Goal: Task Accomplishment & Management: Complete application form

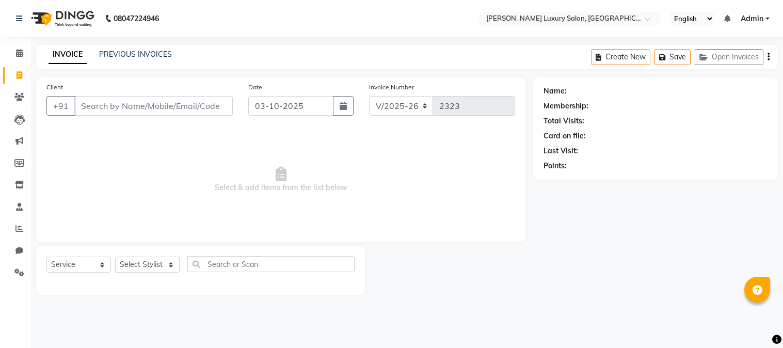
select select "7752"
select select "service"
type input "9560537577"
click at [210, 104] on span "Add Client" at bounding box center [206, 106] width 41 height 10
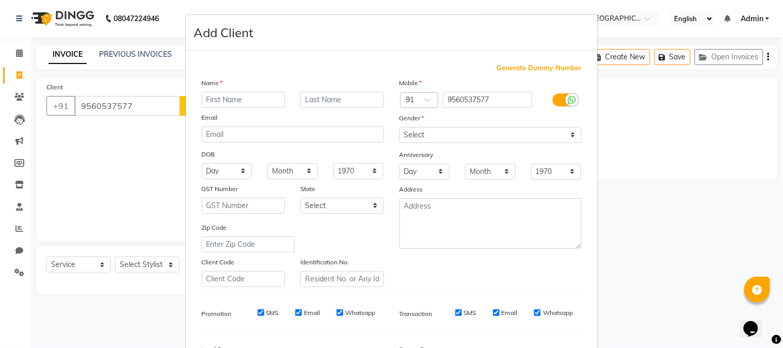
click at [257, 93] on input "text" at bounding box center [244, 100] width 84 height 16
type input "baribe"
click at [507, 138] on select "Select [DEMOGRAPHIC_DATA] [DEMOGRAPHIC_DATA] Other Prefer Not To Say" at bounding box center [491, 135] width 182 height 16
select select "[DEMOGRAPHIC_DATA]"
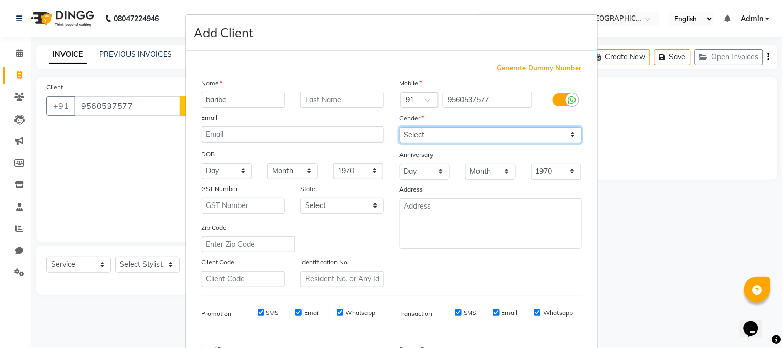
click at [400, 127] on select "Select [DEMOGRAPHIC_DATA] [DEMOGRAPHIC_DATA] Other Prefer Not To Say" at bounding box center [491, 135] width 182 height 16
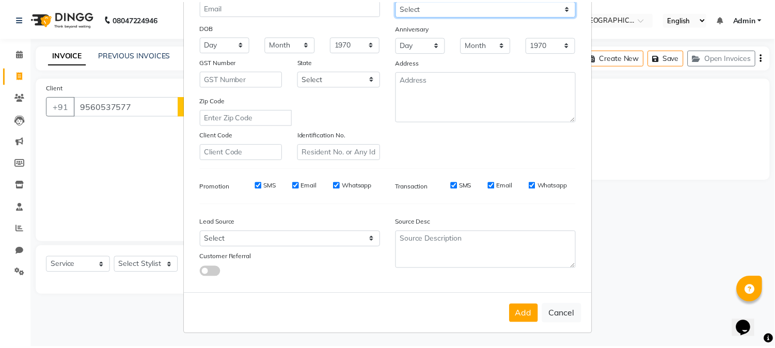
scroll to position [129, 0]
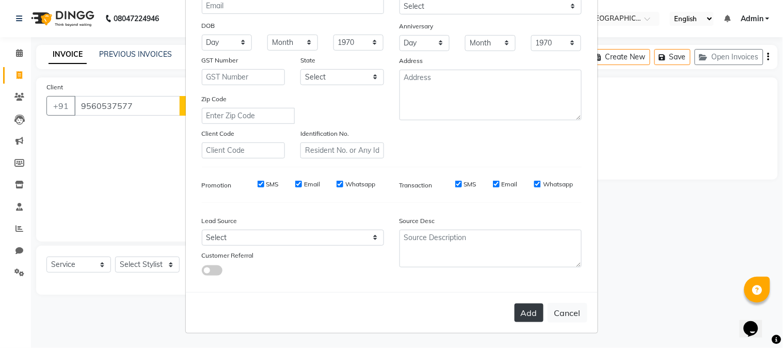
click at [522, 308] on button "Add" at bounding box center [529, 313] width 29 height 19
select select
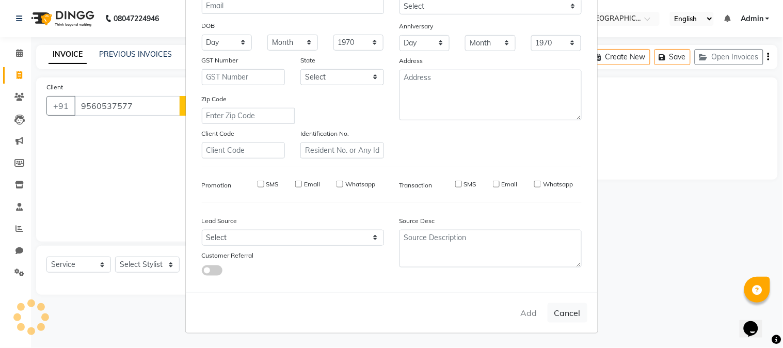
select select
checkbox input "false"
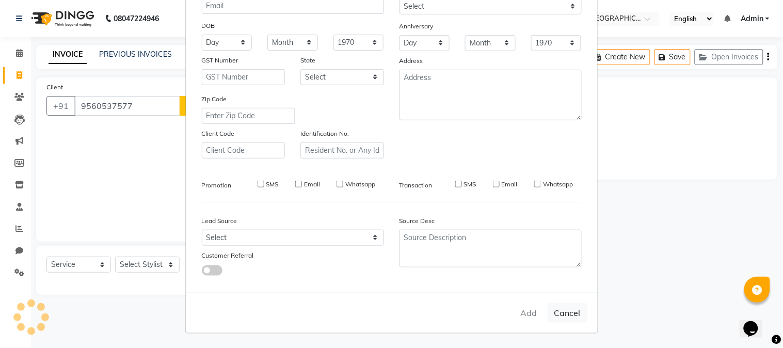
checkbox input "false"
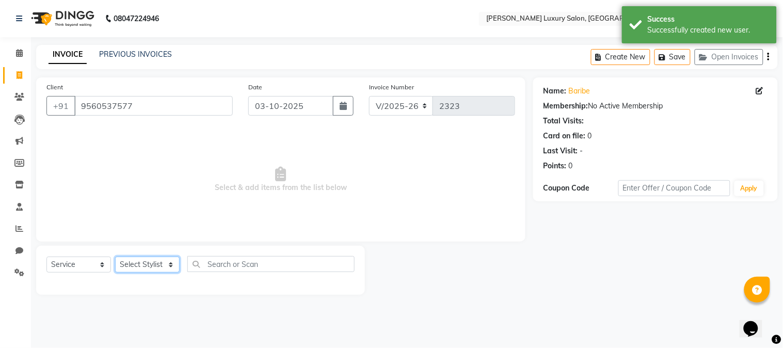
click at [176, 264] on select "Select Stylist [PERSON_NAME] [PERSON_NAME] Pol [PERSON_NAME] [PERSON_NAME] Salo…" at bounding box center [147, 265] width 65 height 16
select select "69294"
click at [115, 257] on select "Select Stylist [PERSON_NAME] [PERSON_NAME] Pol [PERSON_NAME] [PERSON_NAME] Salo…" at bounding box center [147, 265] width 65 height 16
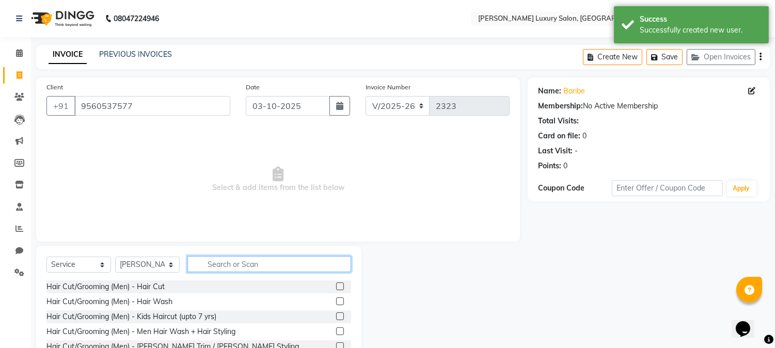
click at [235, 261] on input "text" at bounding box center [269, 264] width 164 height 16
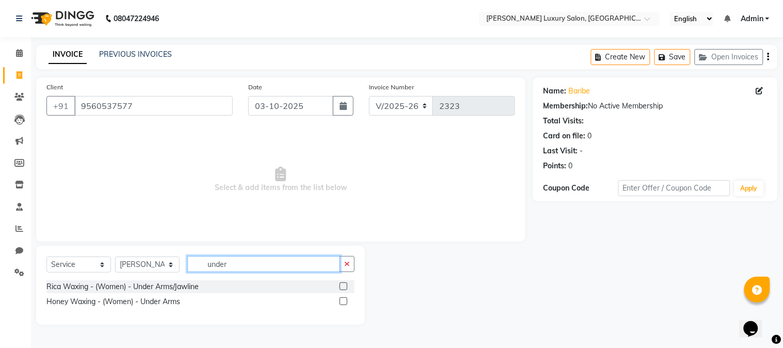
type input "under"
click at [344, 287] on label at bounding box center [344, 286] width 8 height 8
click at [344, 287] on input "checkbox" at bounding box center [343, 286] width 7 height 7
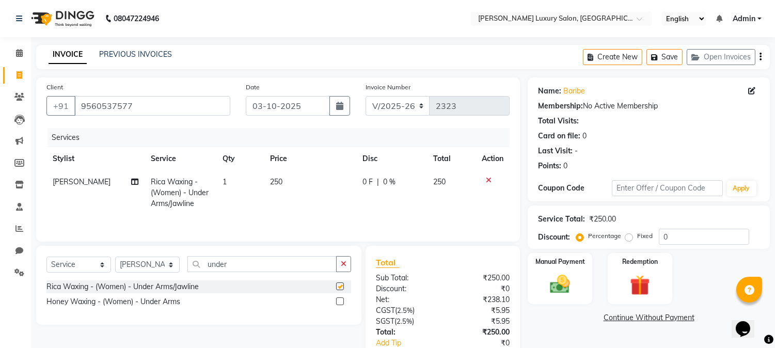
checkbox input "false"
click at [578, 280] on div "Manual Payment" at bounding box center [560, 278] width 67 height 53
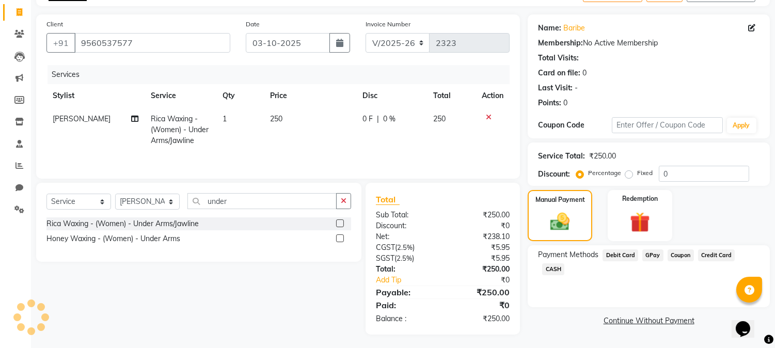
scroll to position [66, 0]
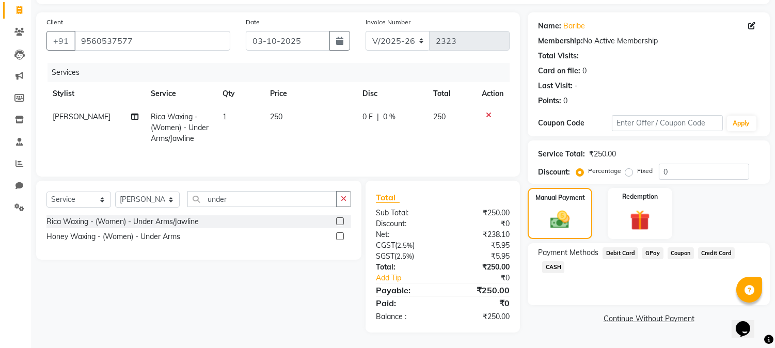
click at [649, 253] on span "GPay" at bounding box center [652, 253] width 21 height 12
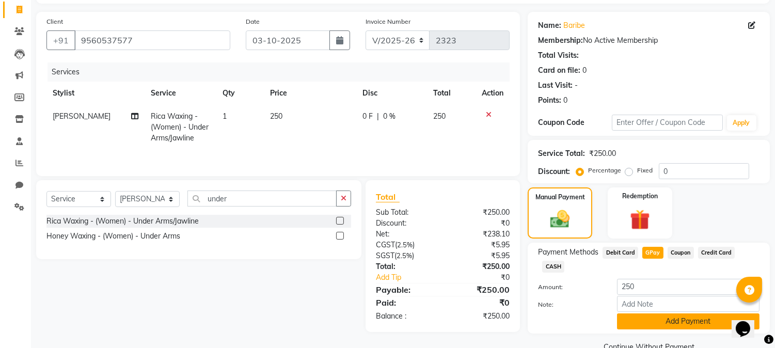
click at [649, 313] on button "Add Payment" at bounding box center [688, 321] width 142 height 16
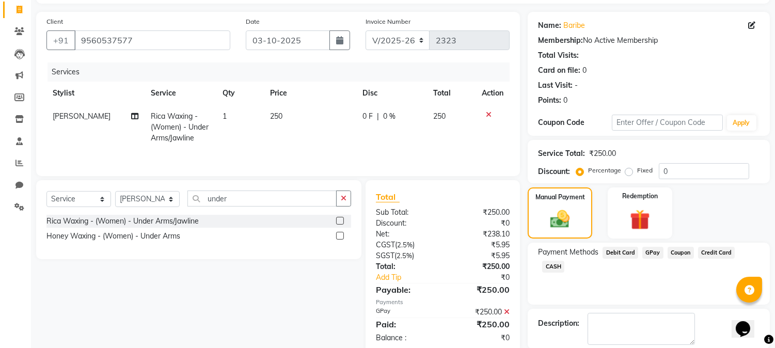
scroll to position [116, 0]
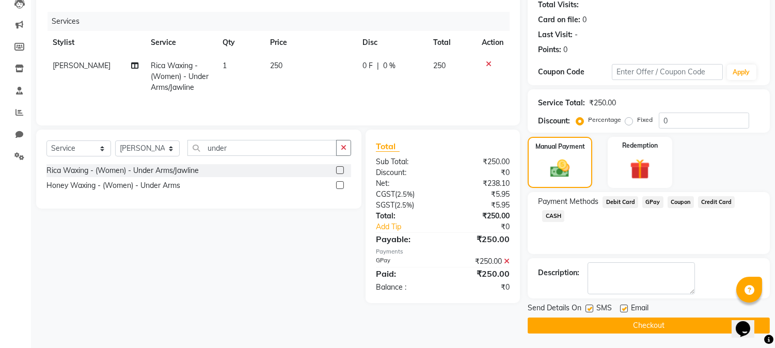
click at [637, 328] on button "Checkout" at bounding box center [649, 325] width 242 height 16
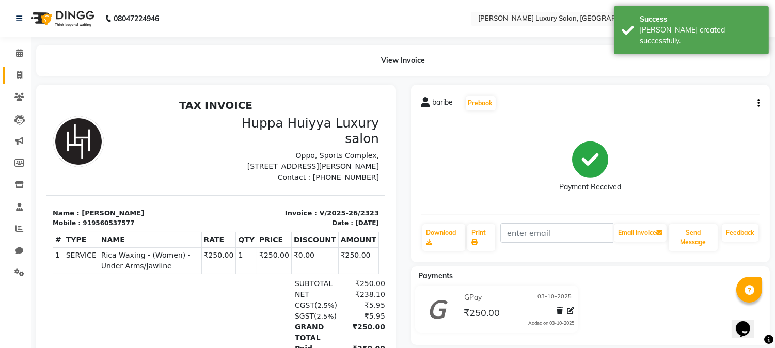
click at [7, 76] on link "Invoice" at bounding box center [15, 75] width 25 height 17
select select "service"
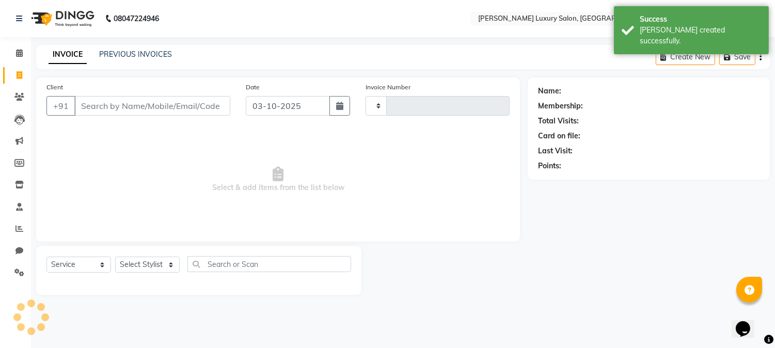
type input "2324"
select select "7752"
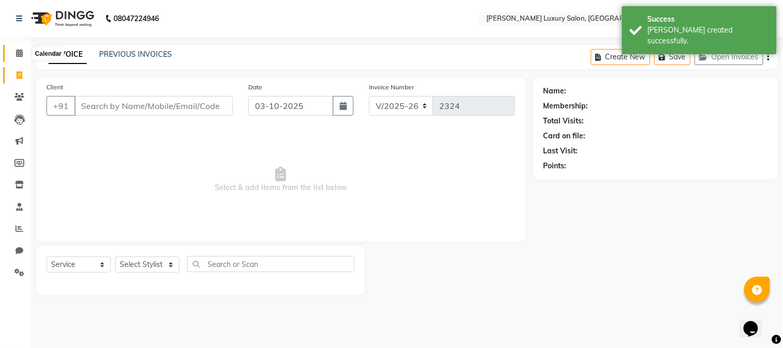
click at [23, 55] on span at bounding box center [19, 53] width 18 height 12
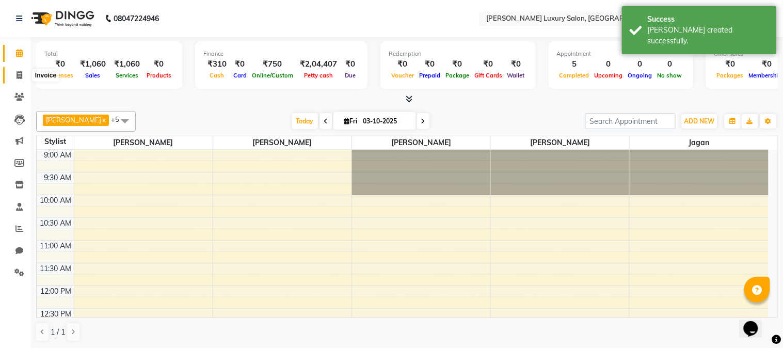
click at [17, 72] on icon at bounding box center [20, 75] width 6 height 8
select select "7752"
select select "service"
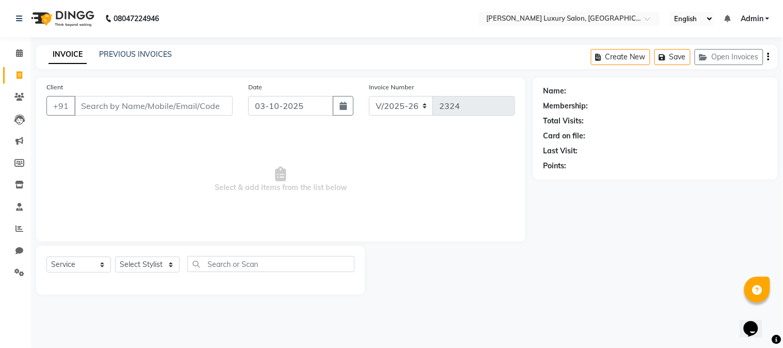
type input "v"
click at [180, 101] on input "v" at bounding box center [153, 106] width 158 height 20
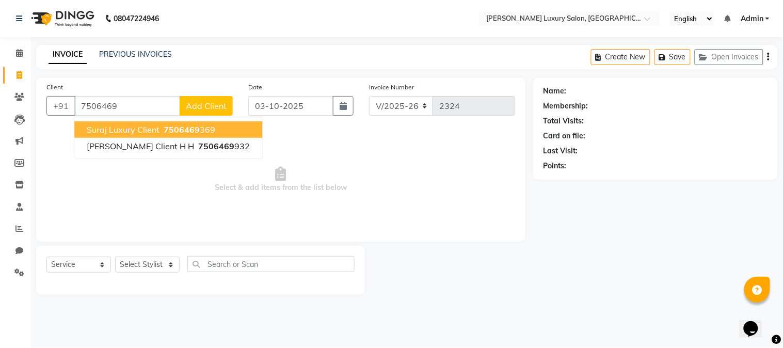
click at [195, 131] on span "7506469" at bounding box center [182, 129] width 36 height 10
type input "7506469369"
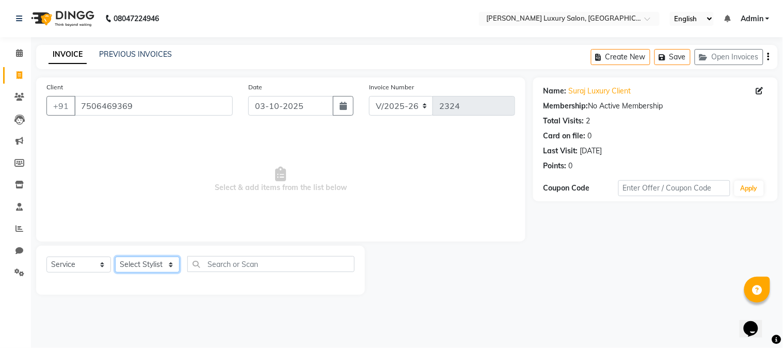
click at [165, 265] on select "Select Stylist [PERSON_NAME] [PERSON_NAME] Pol [PERSON_NAME] [PERSON_NAME] Salo…" at bounding box center [147, 265] width 65 height 16
select select "69297"
click at [115, 257] on select "Select Stylist [PERSON_NAME] [PERSON_NAME] Pol [PERSON_NAME] [PERSON_NAME] Salo…" at bounding box center [147, 265] width 65 height 16
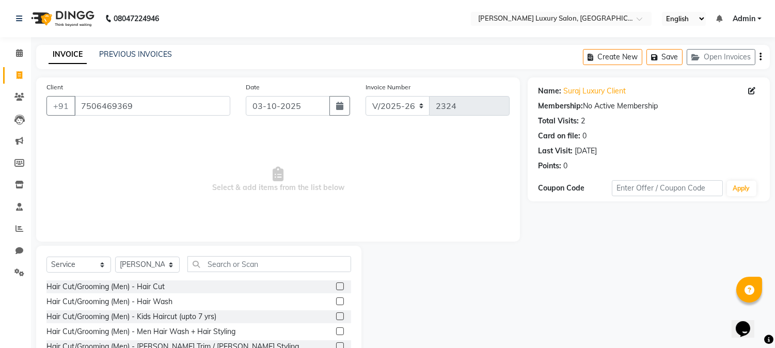
click at [336, 288] on label at bounding box center [340, 286] width 8 height 8
click at [336, 288] on input "checkbox" at bounding box center [339, 286] width 7 height 7
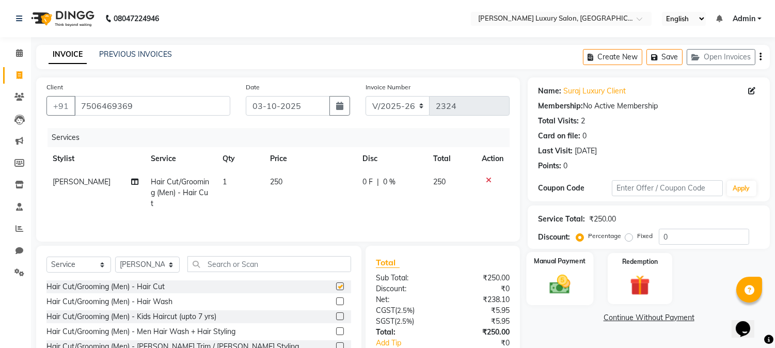
checkbox input "false"
click at [556, 282] on img at bounding box center [560, 285] width 34 height 24
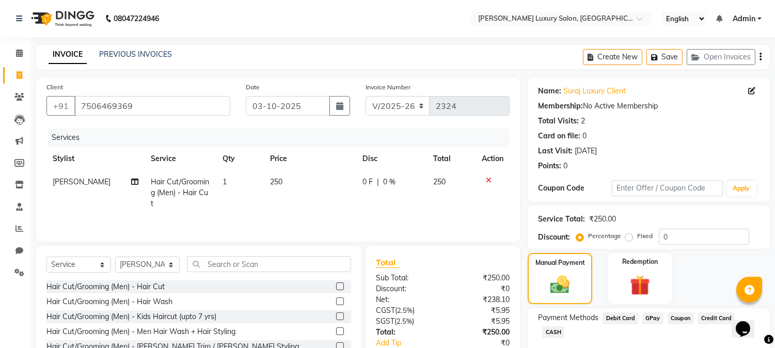
click at [659, 316] on span "GPay" at bounding box center [652, 318] width 21 height 12
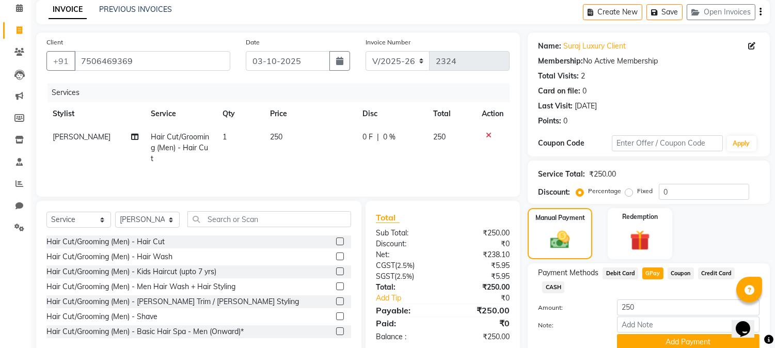
scroll to position [57, 0]
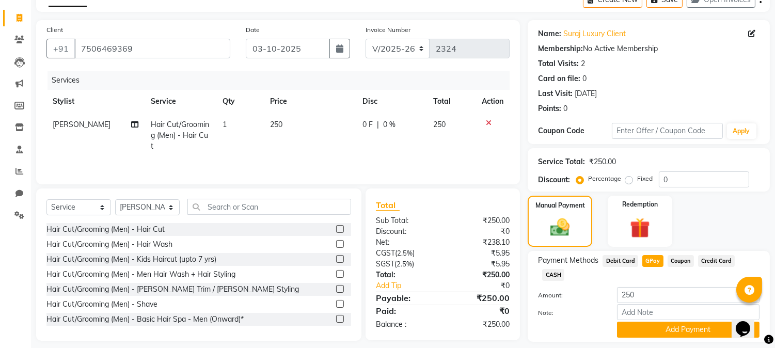
click at [658, 322] on button "Add Payment" at bounding box center [688, 330] width 142 height 16
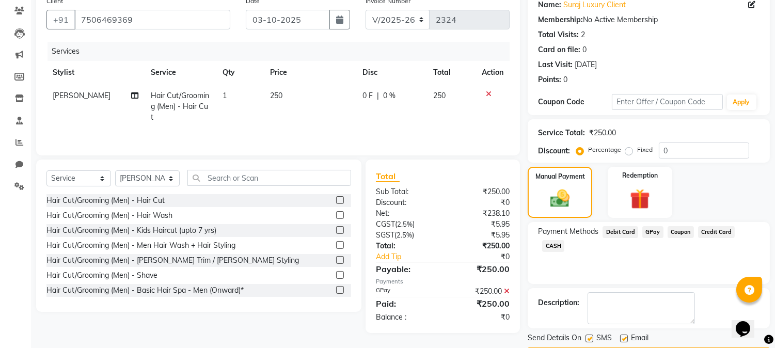
scroll to position [115, 0]
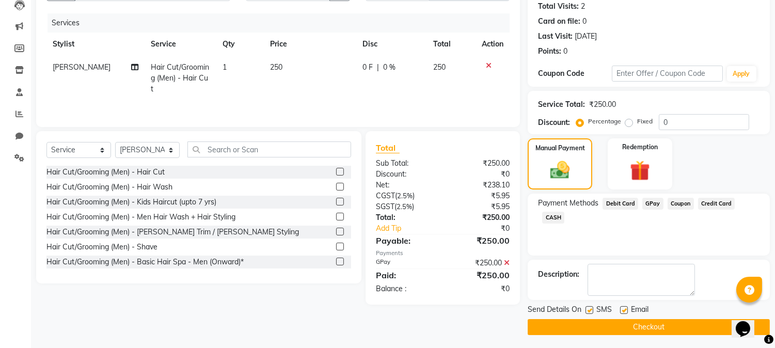
click at [668, 322] on button "Checkout" at bounding box center [649, 327] width 242 height 16
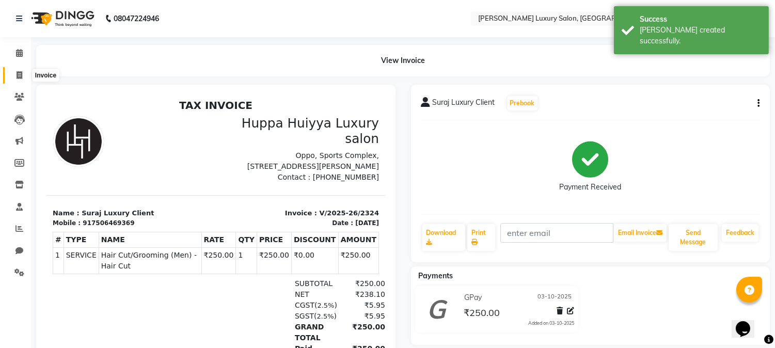
click at [12, 79] on span at bounding box center [19, 76] width 18 height 12
select select "7752"
select select "service"
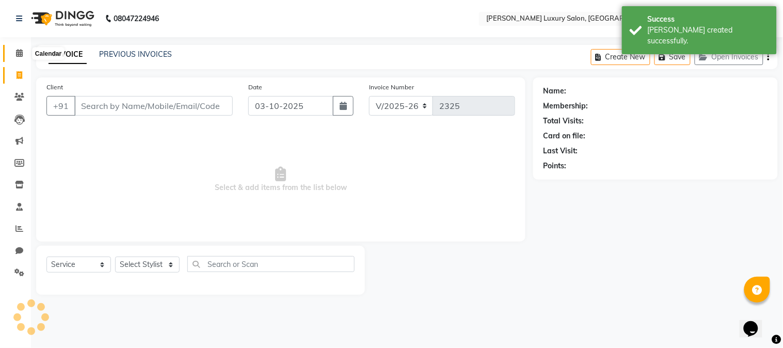
click at [11, 54] on span at bounding box center [19, 53] width 18 height 12
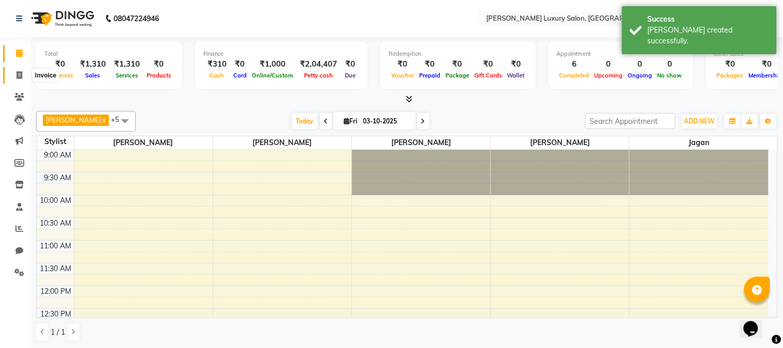
click at [19, 73] on icon at bounding box center [20, 75] width 6 height 8
select select "7752"
select select "service"
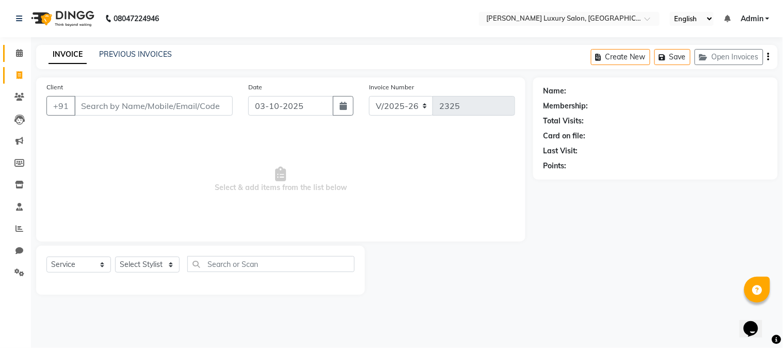
click at [22, 60] on link "Calendar" at bounding box center [15, 53] width 25 height 17
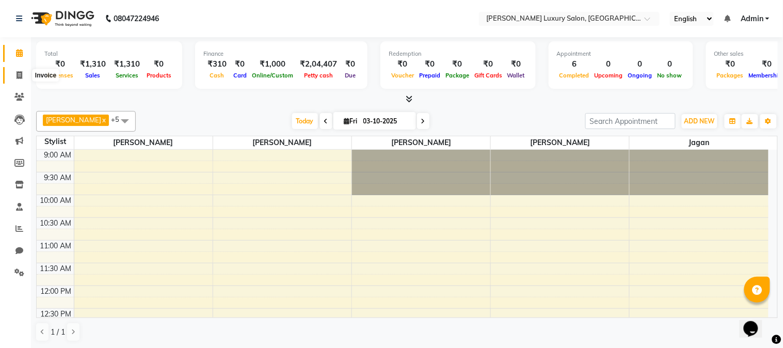
click at [22, 73] on span at bounding box center [19, 76] width 18 height 12
select select "service"
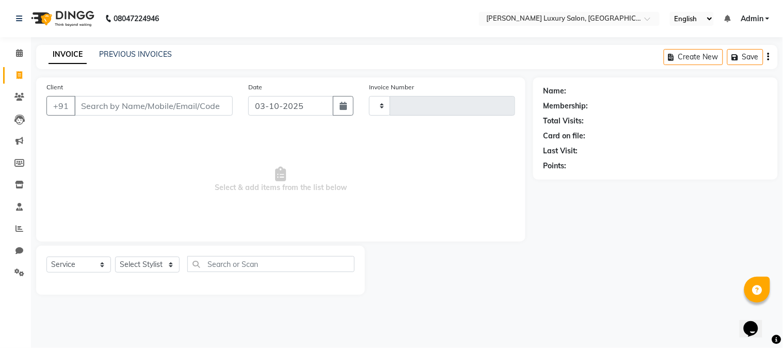
type input "2325"
select select "7752"
